Goal: Navigation & Orientation: Find specific page/section

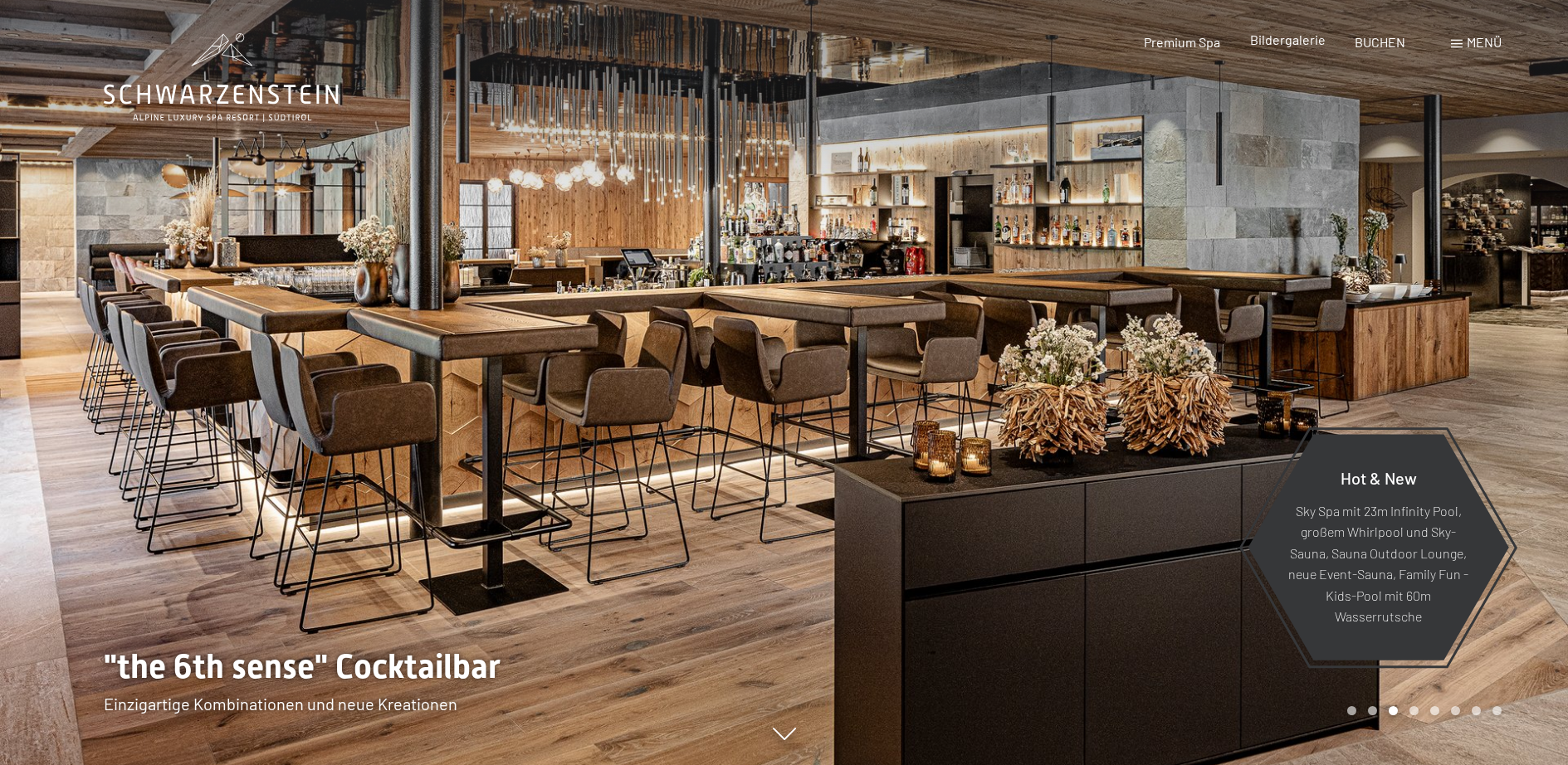
click at [1297, 42] on span "Bildergalerie" at bounding box center [1287, 39] width 76 height 16
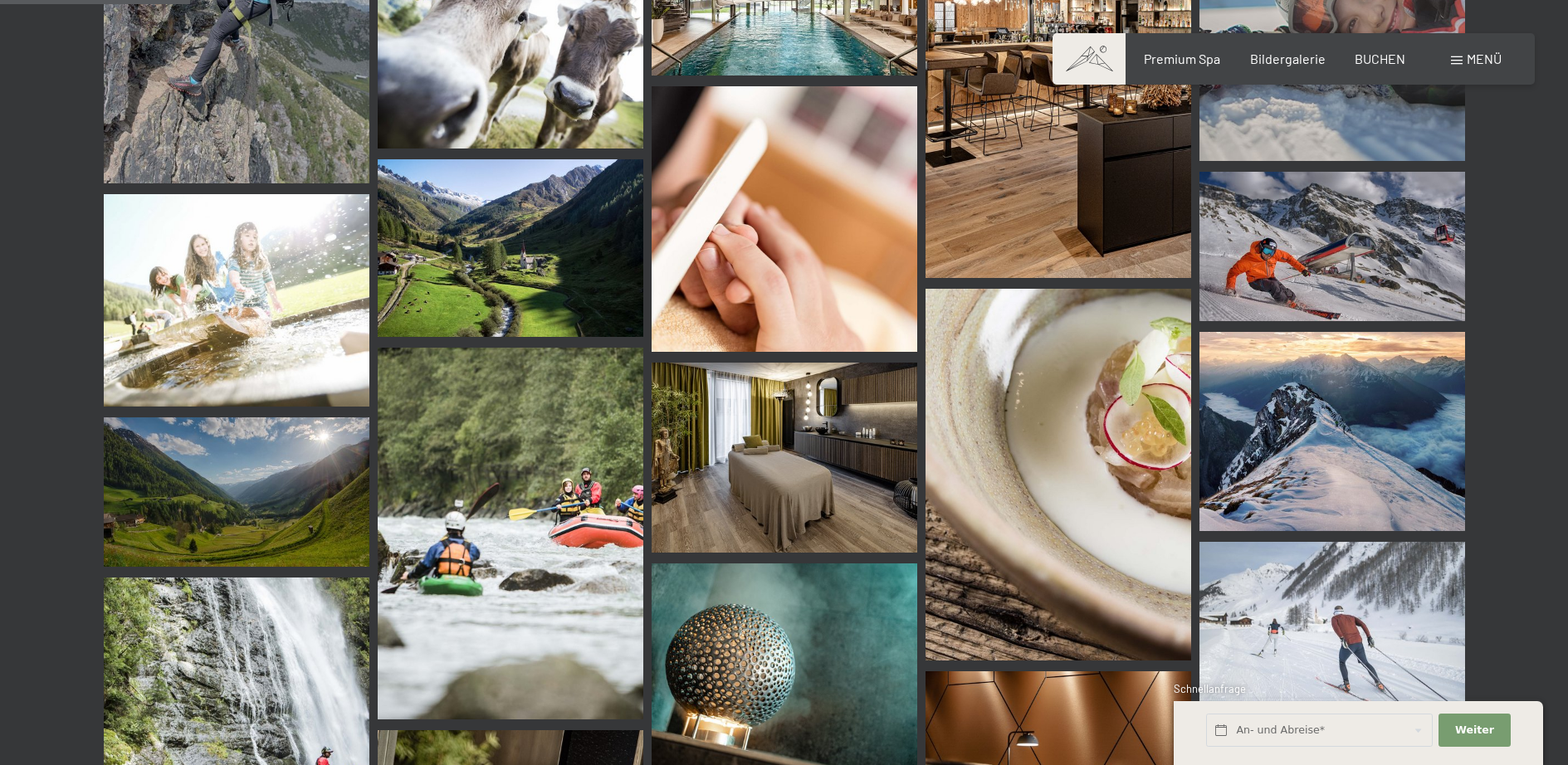
scroll to position [2526, 0]
